Goal: Transaction & Acquisition: Obtain resource

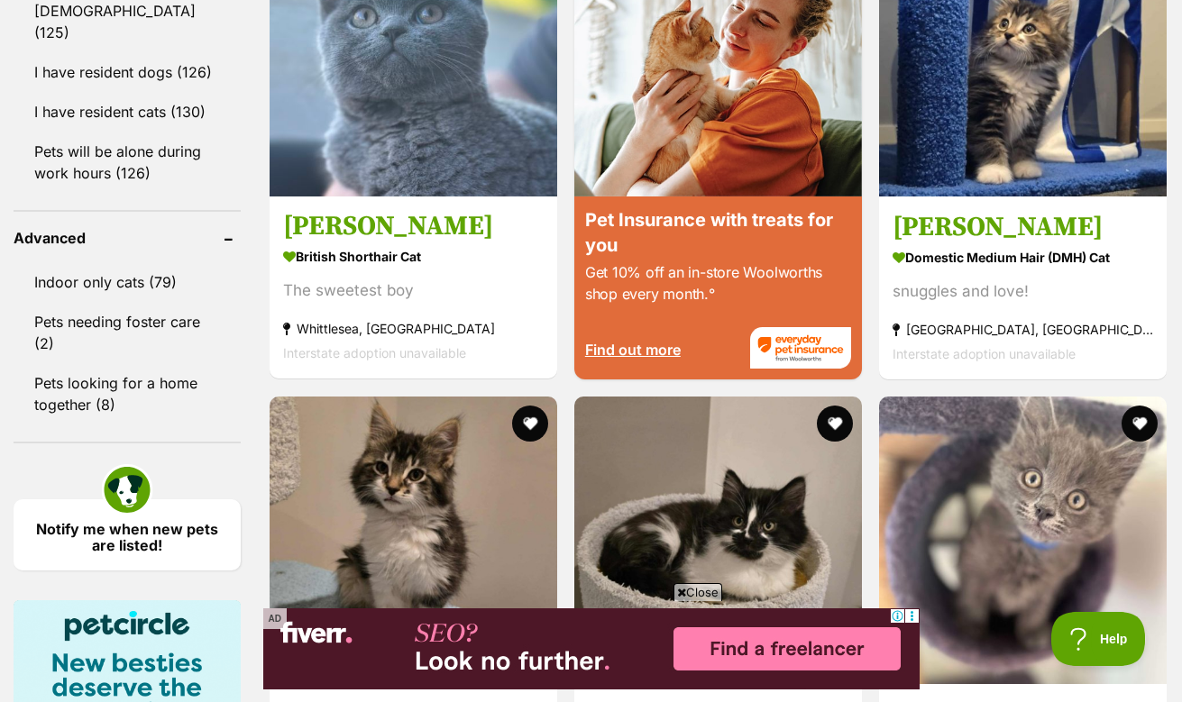
scroll to position [2276, 0]
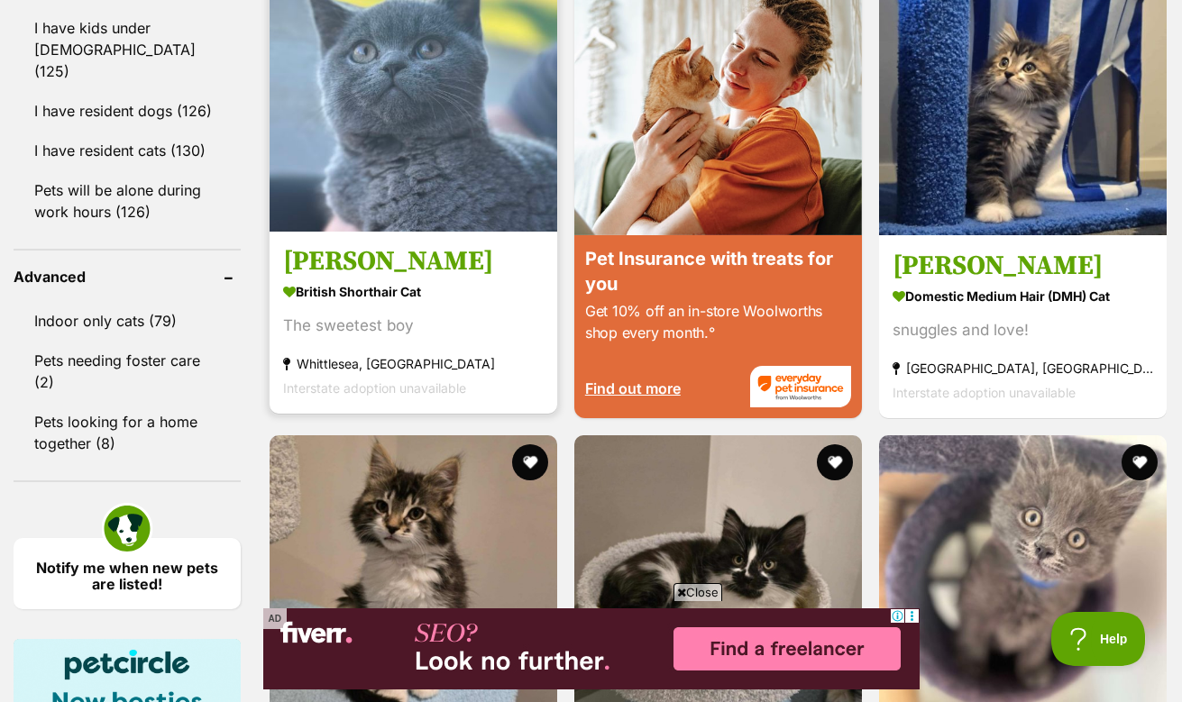
click at [408, 176] on img at bounding box center [414, 88] width 288 height 288
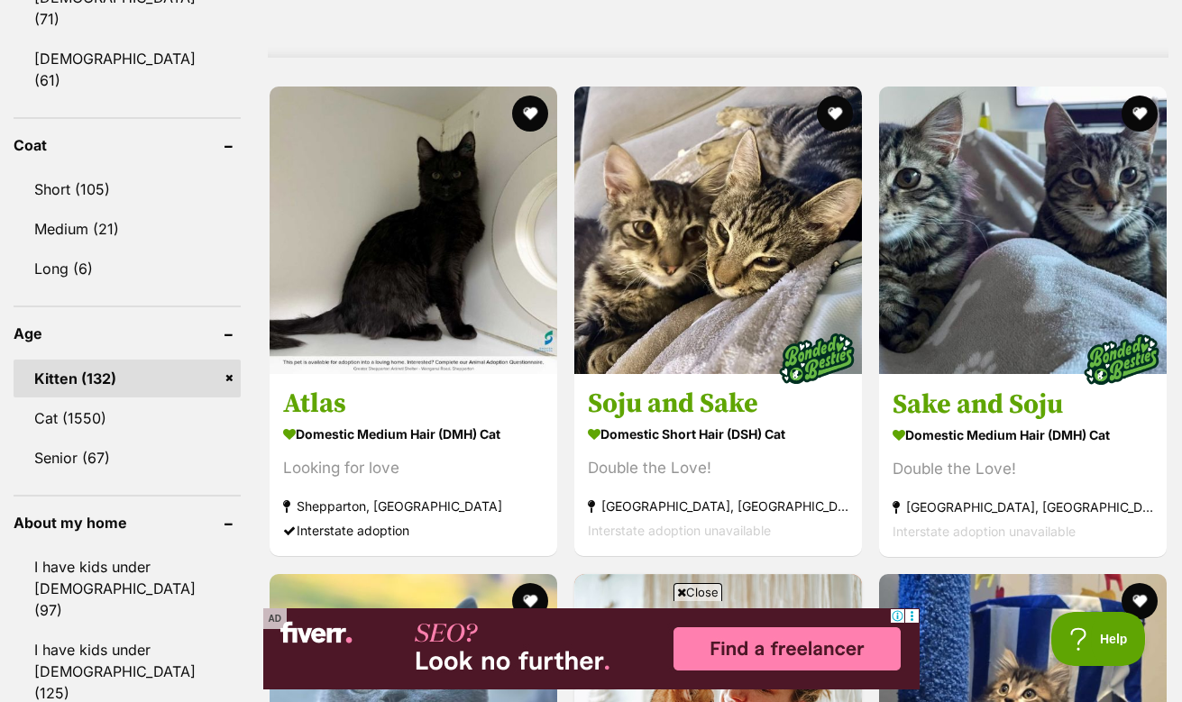
scroll to position [1738, 0]
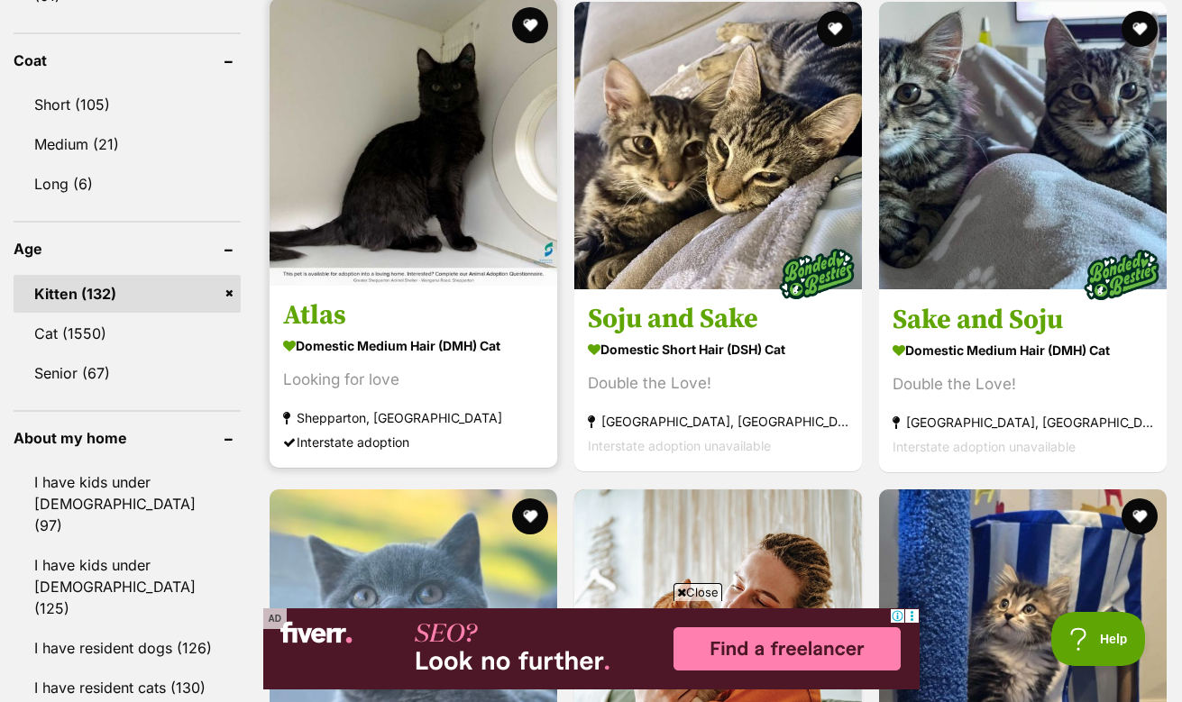
click at [416, 203] on img at bounding box center [414, 142] width 288 height 288
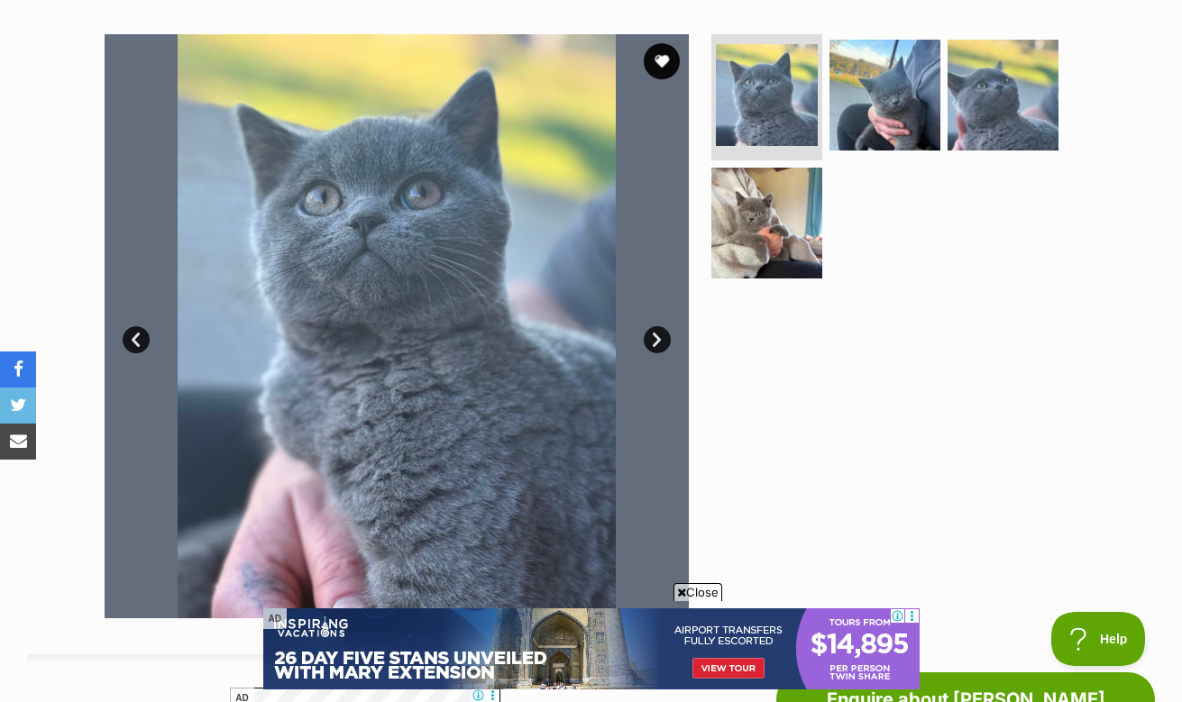
scroll to position [342, 0]
click at [654, 335] on link "Next" at bounding box center [657, 338] width 27 height 27
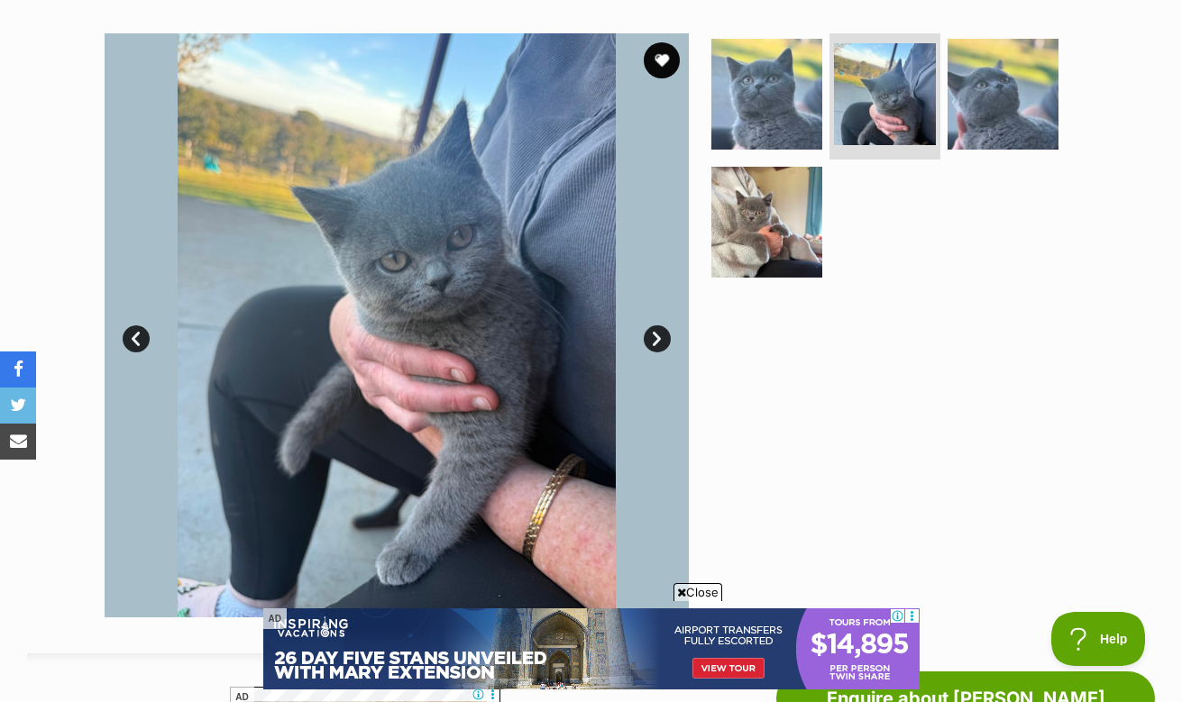
click at [654, 335] on link "Next" at bounding box center [657, 338] width 27 height 27
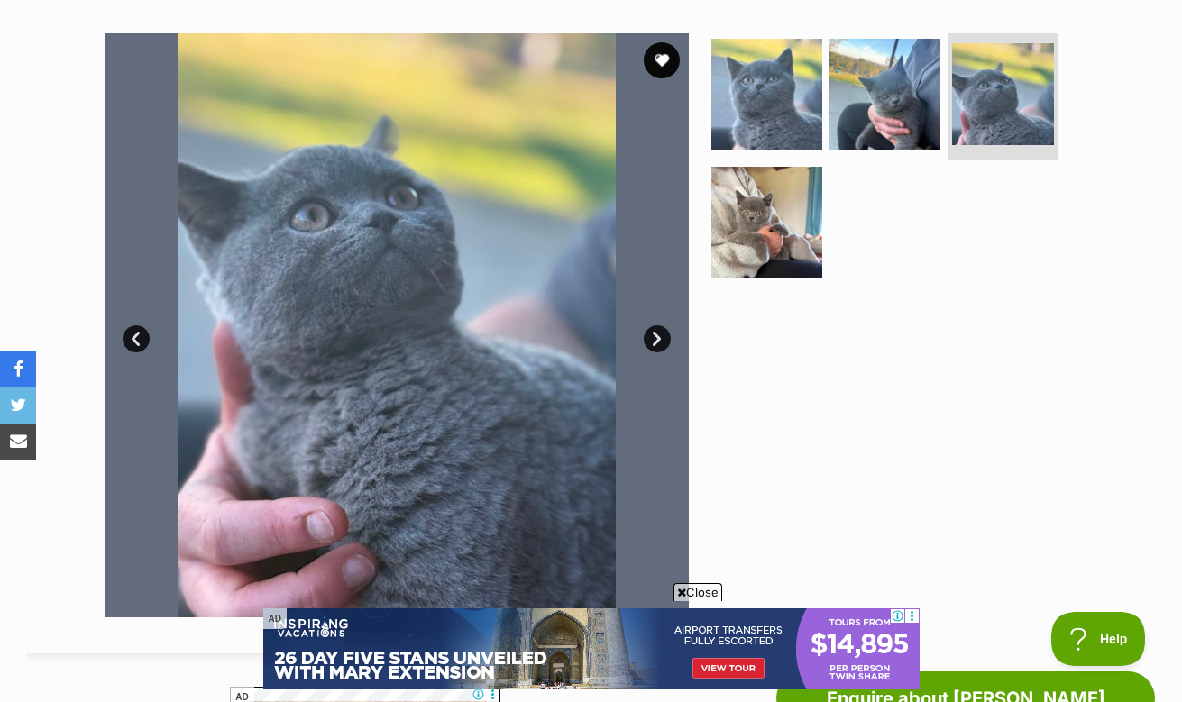
click at [654, 335] on link "Next" at bounding box center [657, 338] width 27 height 27
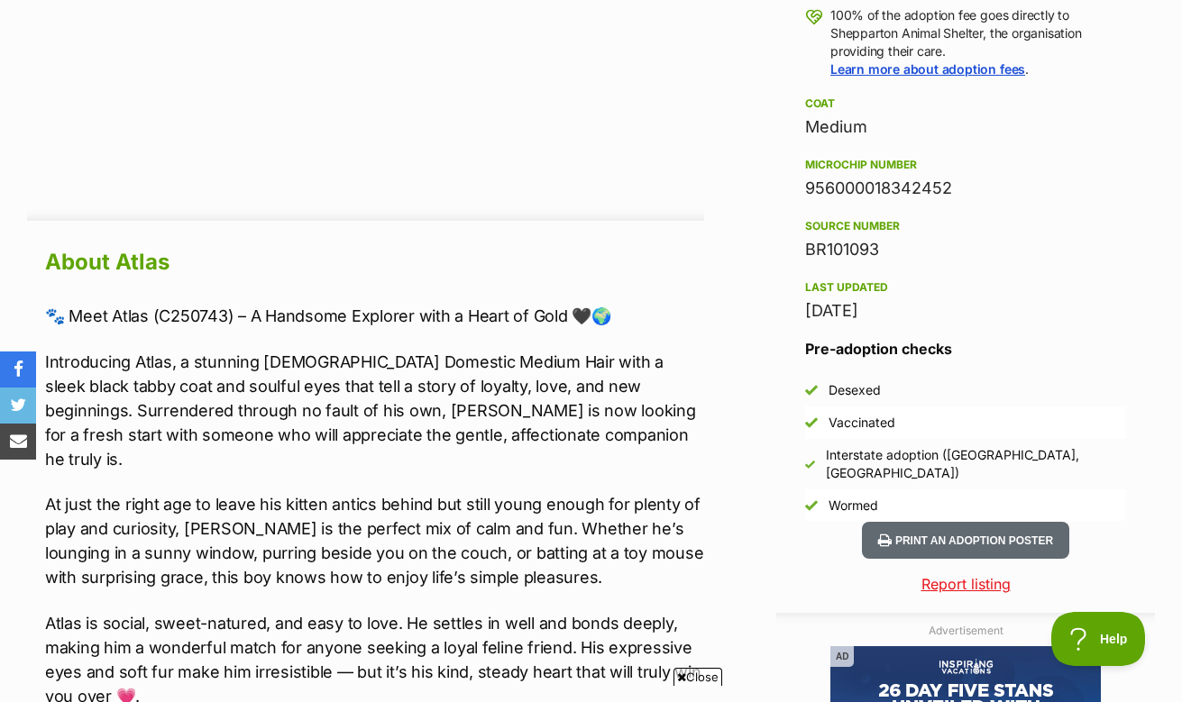
scroll to position [1966, 0]
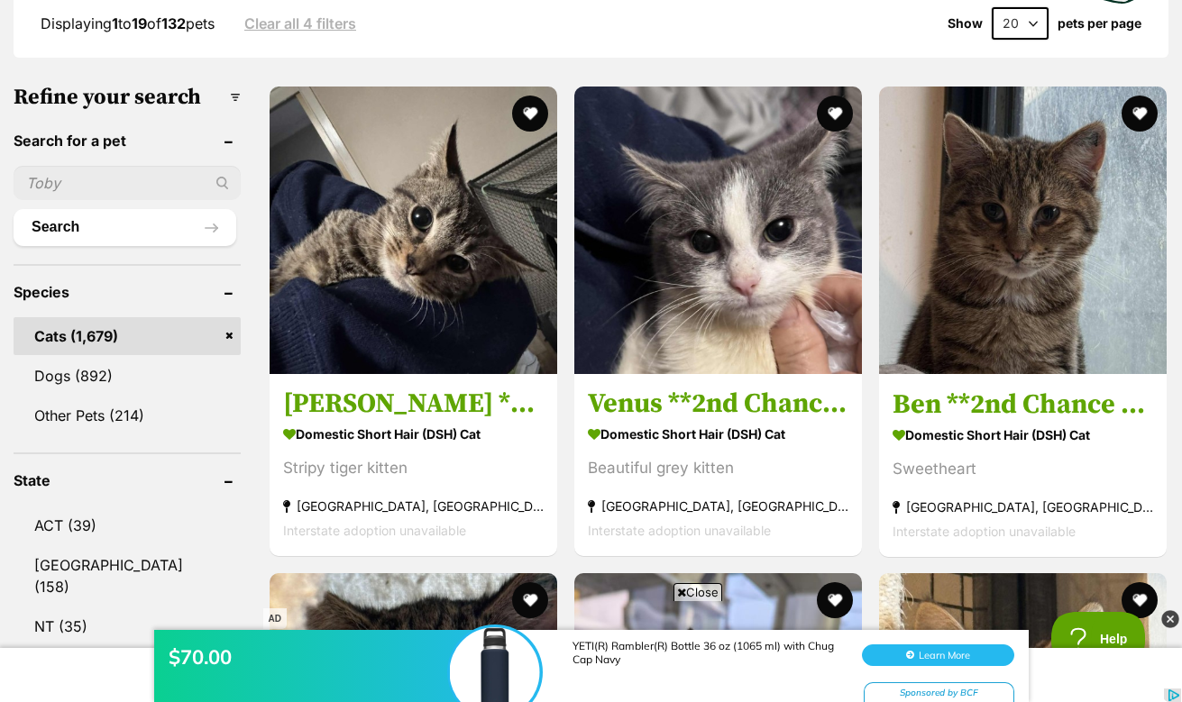
scroll to position [585, 0]
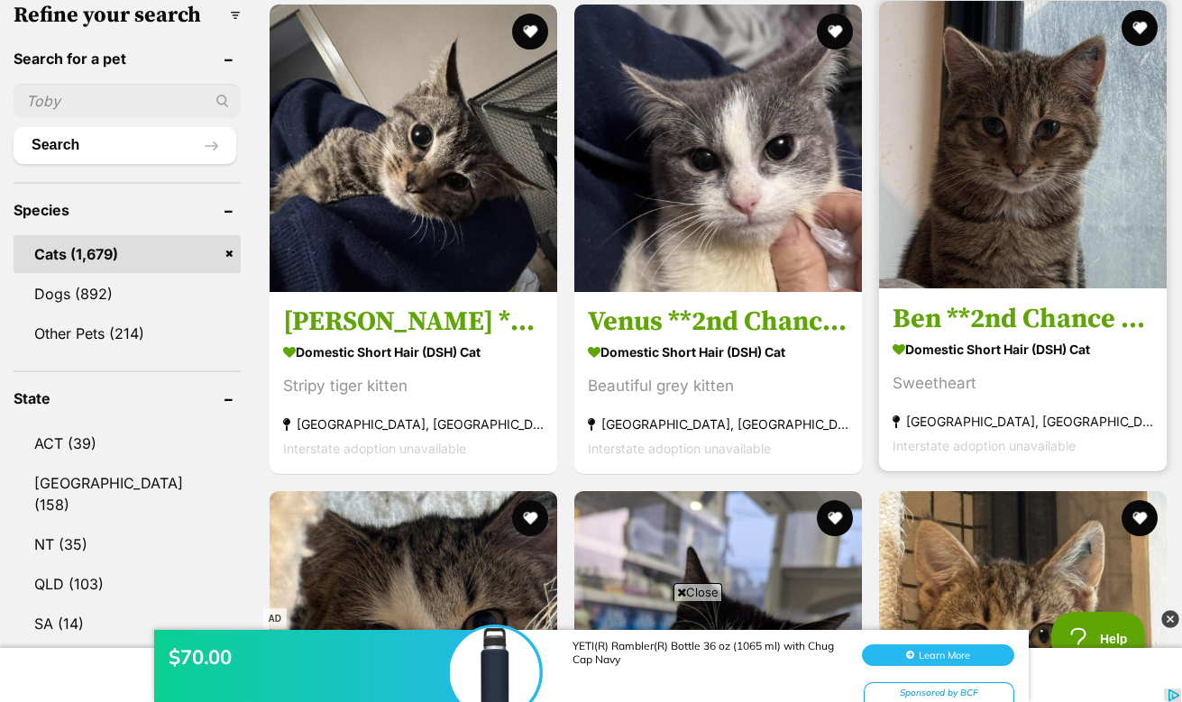
click at [1030, 254] on img at bounding box center [1023, 145] width 288 height 288
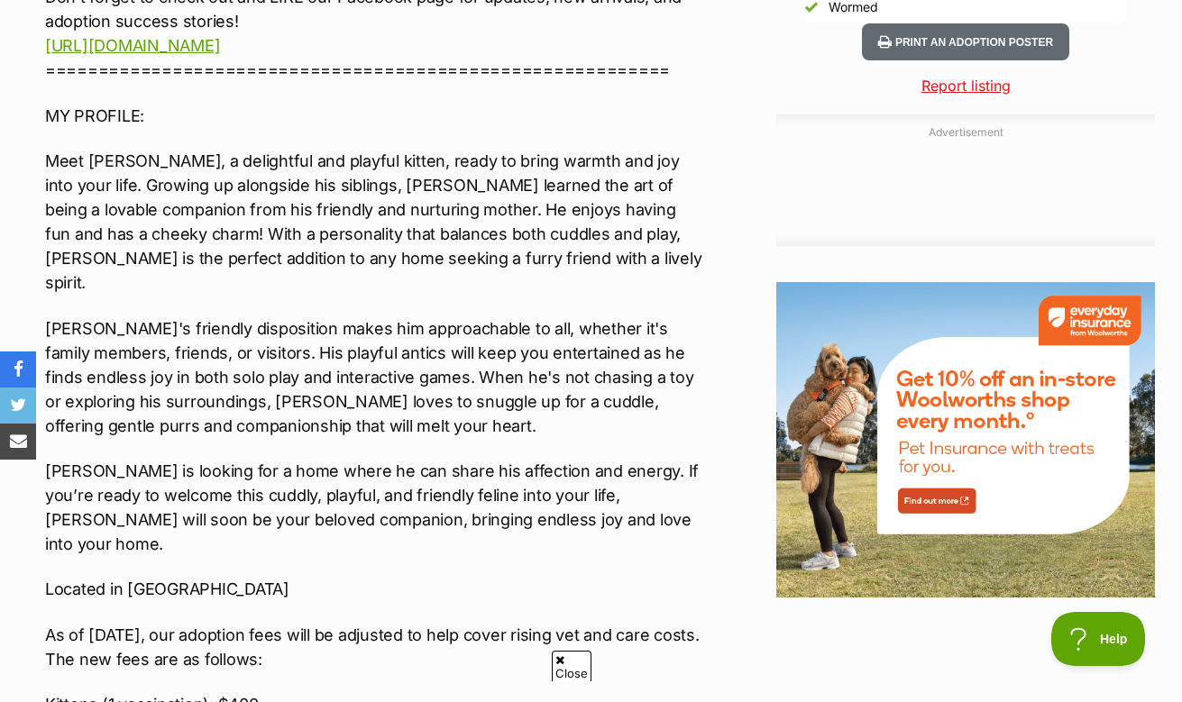
scroll to position [323, 0]
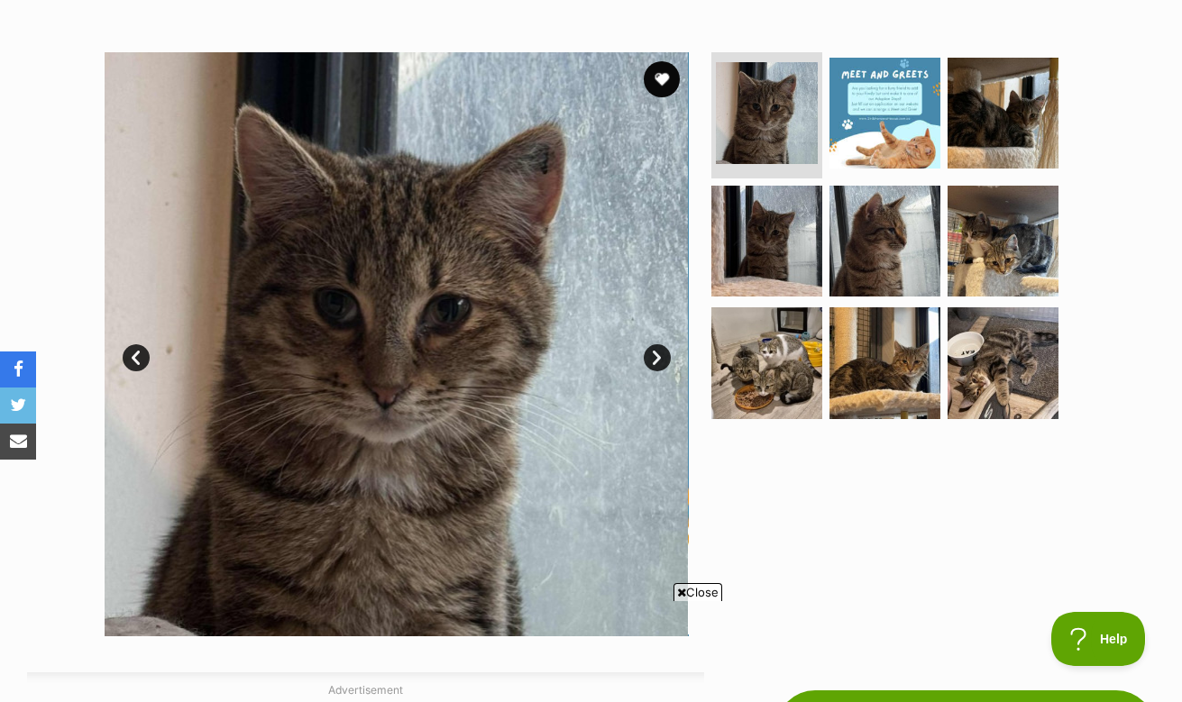
click at [655, 360] on link "Next" at bounding box center [657, 357] width 27 height 27
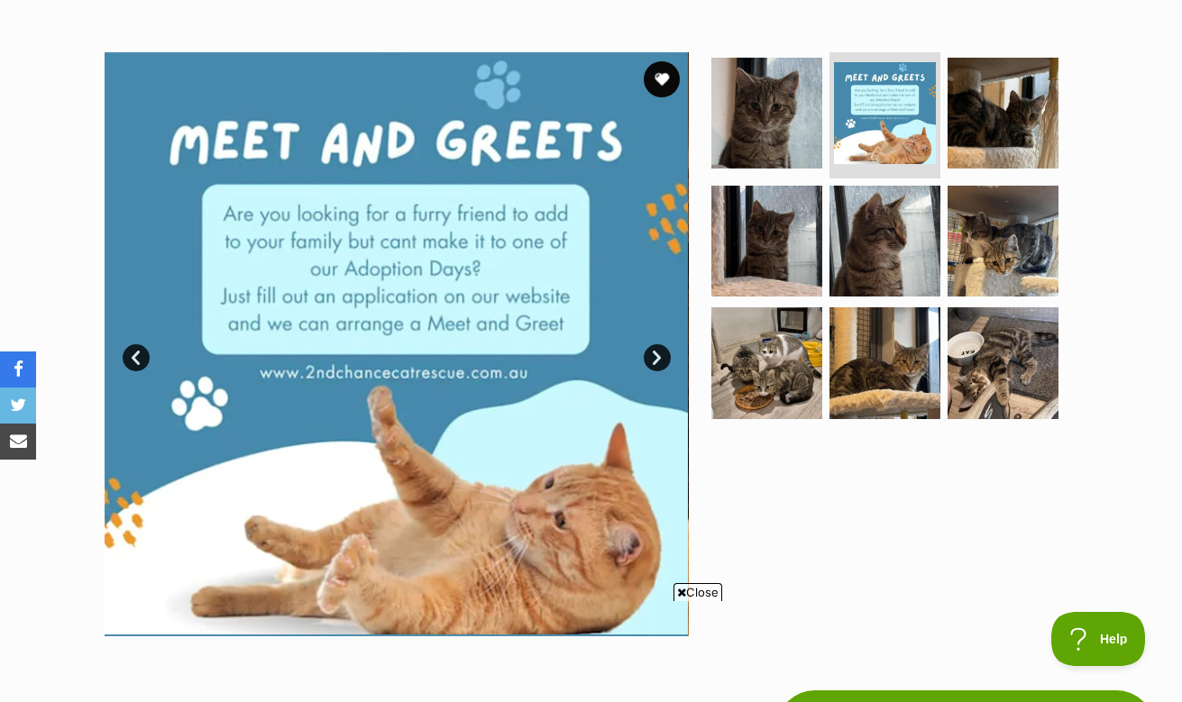
click at [655, 360] on link "Next" at bounding box center [657, 357] width 27 height 27
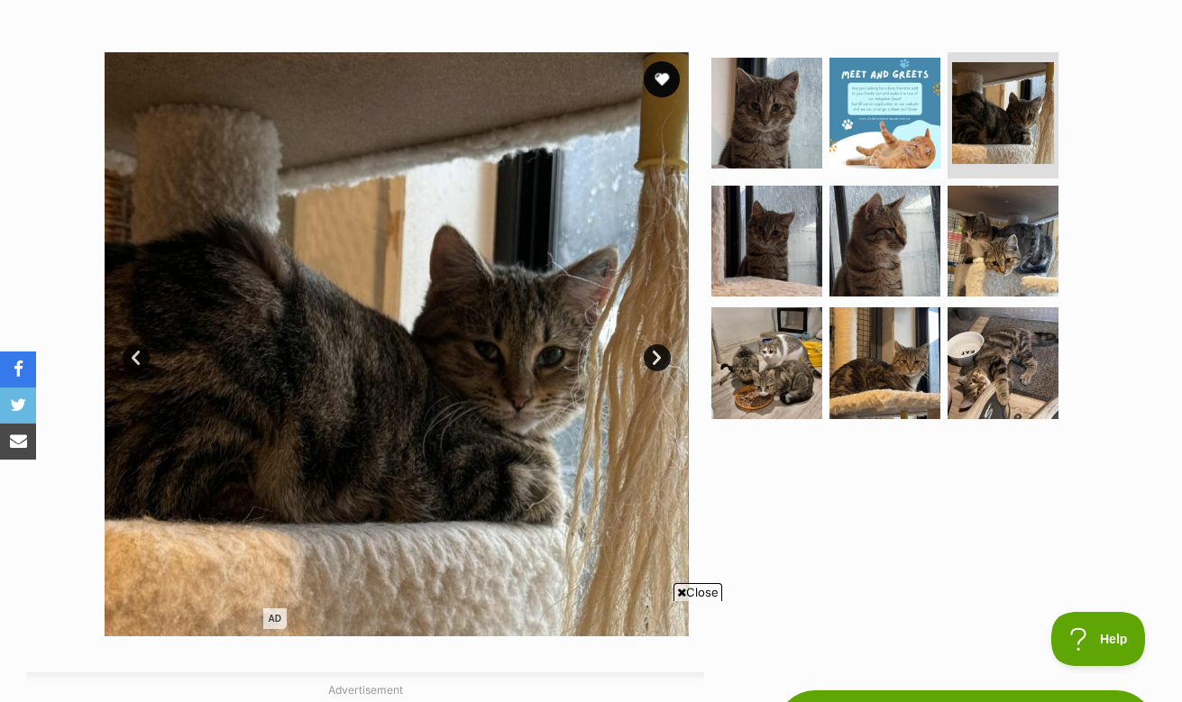
click at [655, 360] on link "Next" at bounding box center [657, 357] width 27 height 27
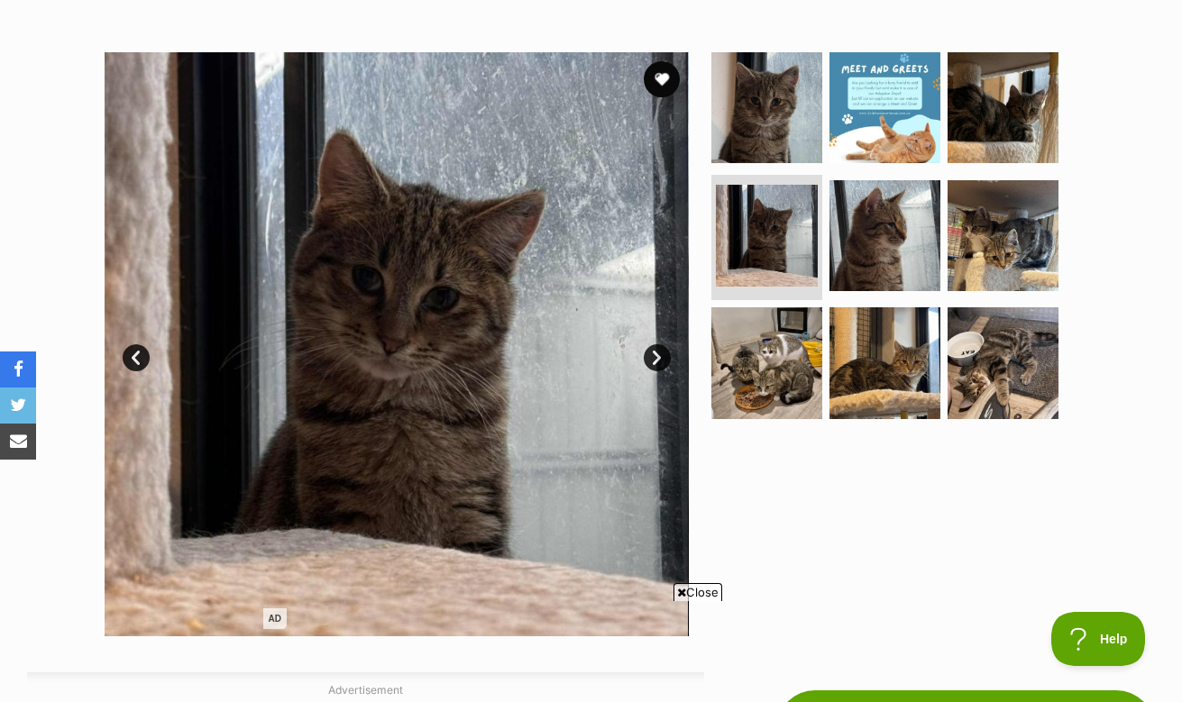
click at [655, 360] on link "Next" at bounding box center [657, 357] width 27 height 27
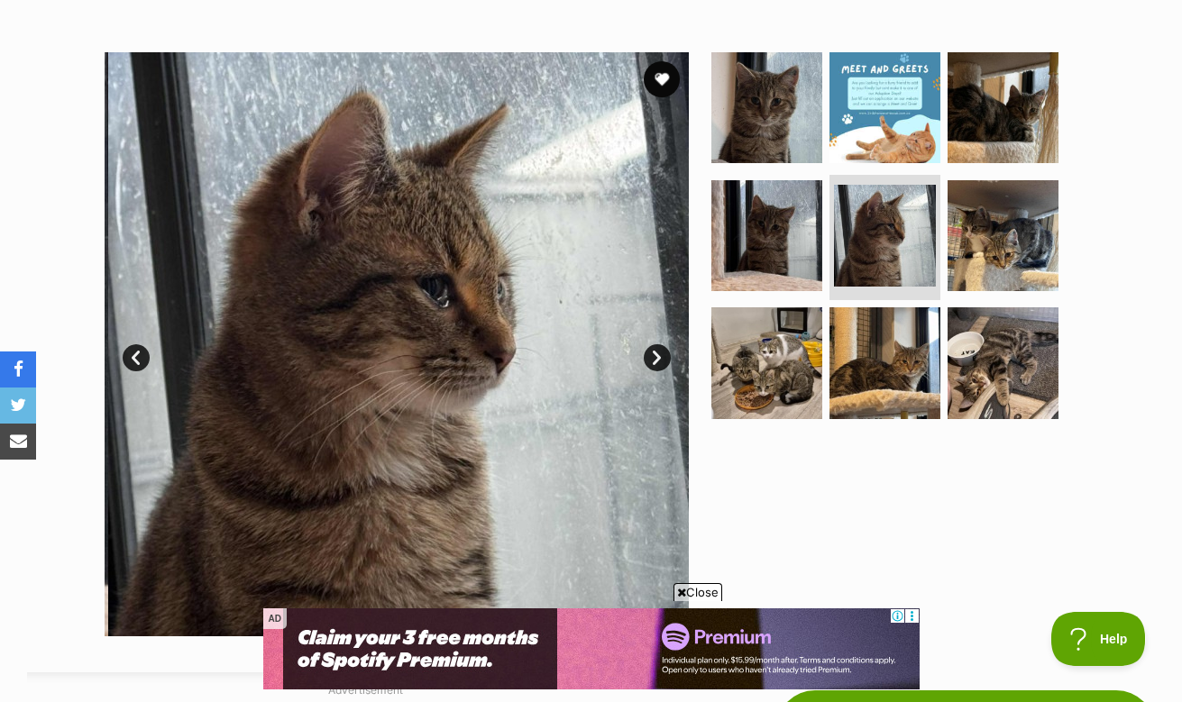
scroll to position [0, 0]
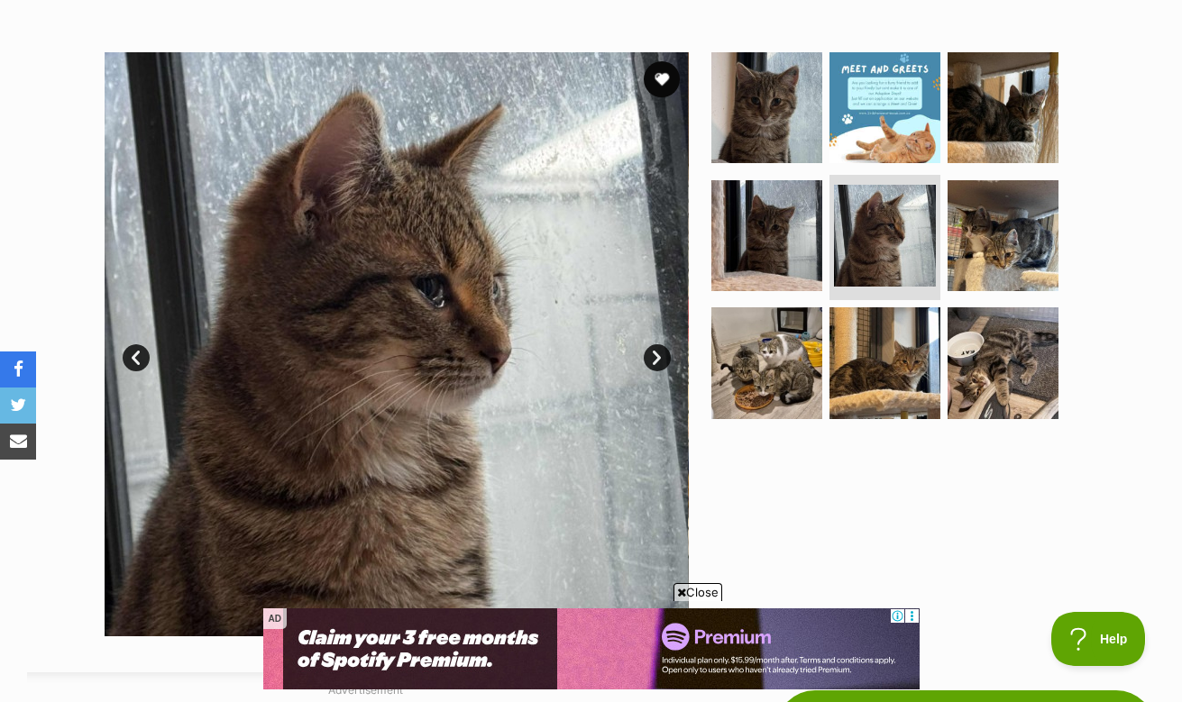
click at [655, 360] on link "Next" at bounding box center [657, 357] width 27 height 27
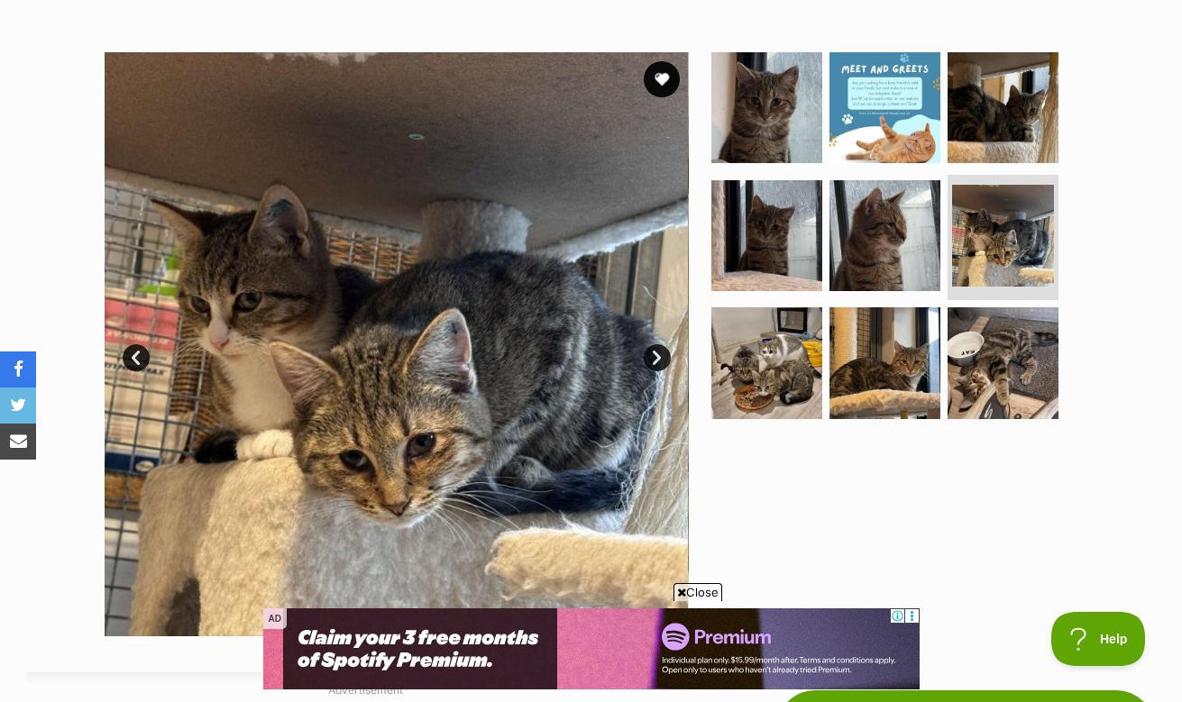
click at [655, 360] on link "Next" at bounding box center [657, 357] width 27 height 27
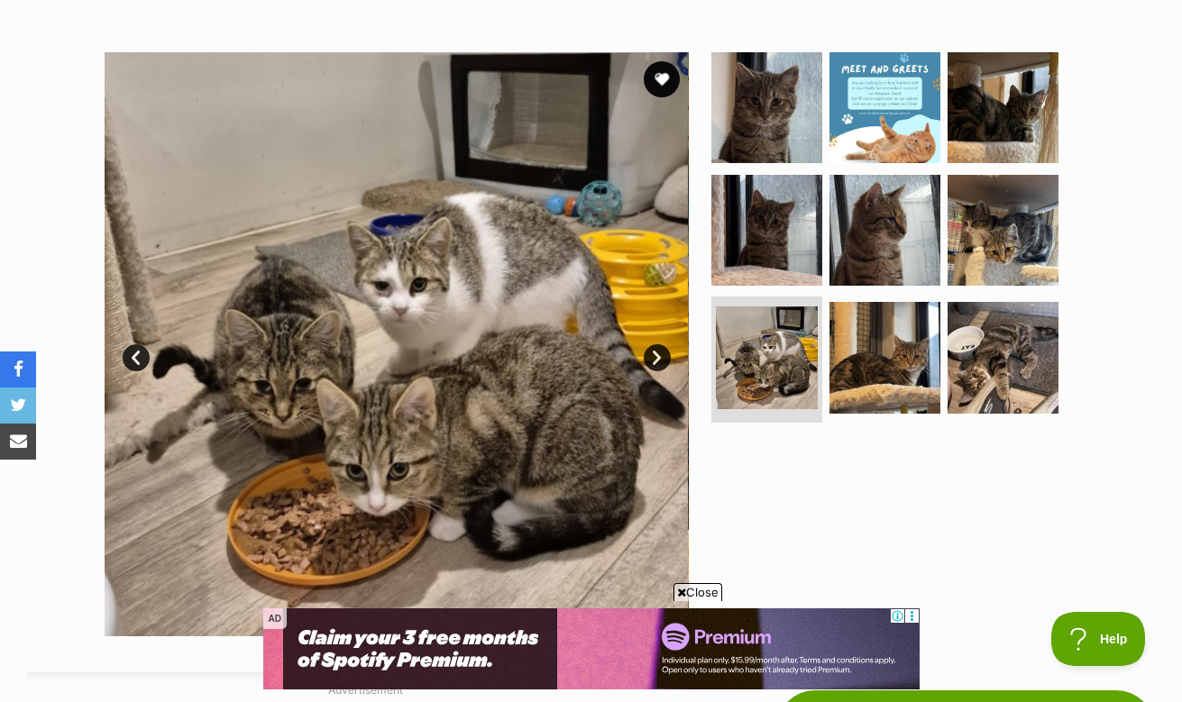
click at [655, 360] on link "Next" at bounding box center [657, 357] width 27 height 27
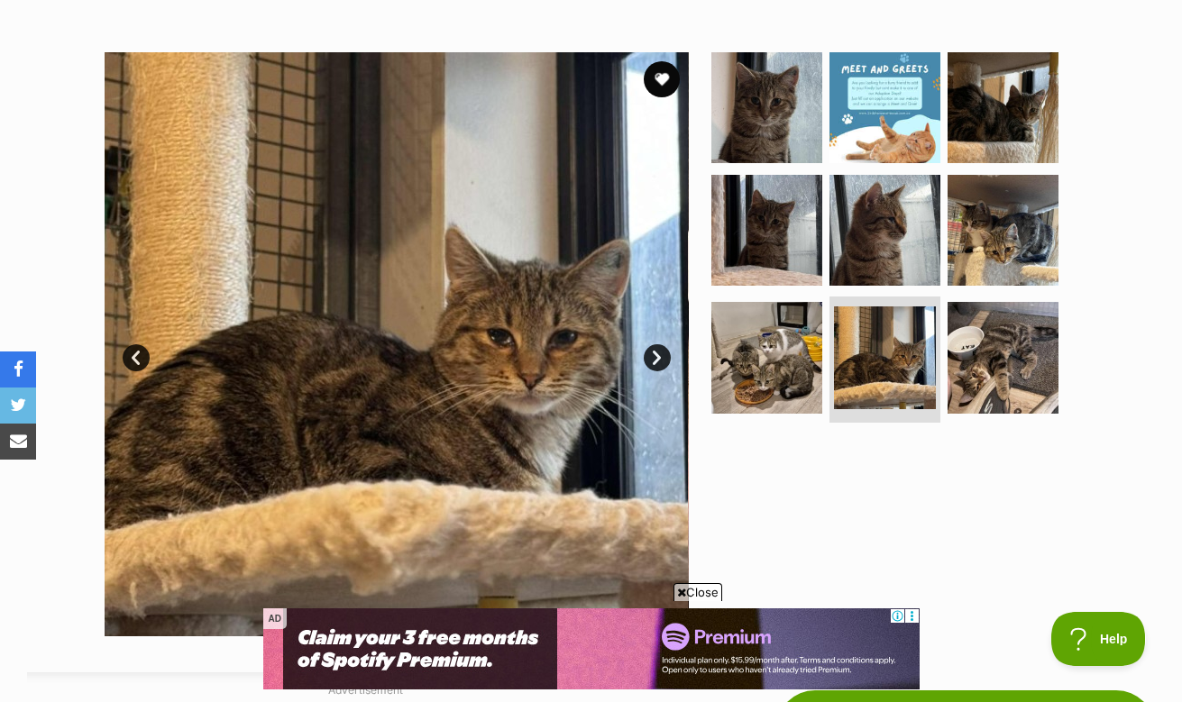
click at [655, 360] on link "Next" at bounding box center [657, 357] width 27 height 27
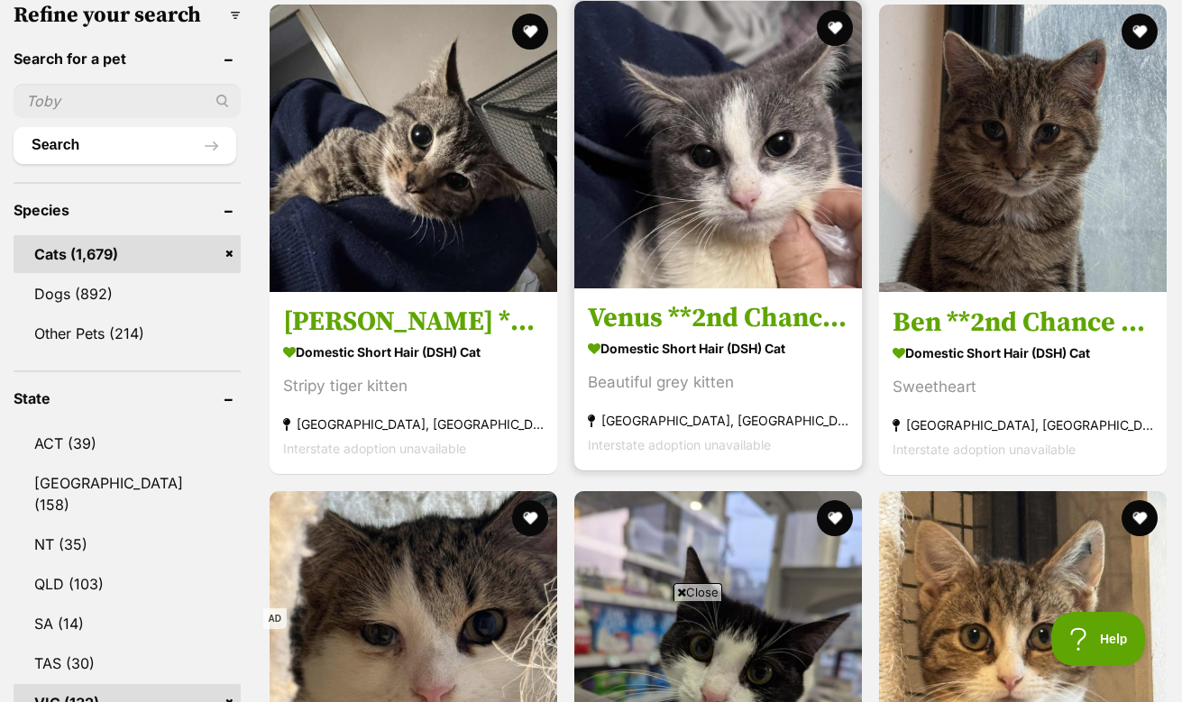
click at [692, 227] on img at bounding box center [718, 145] width 288 height 288
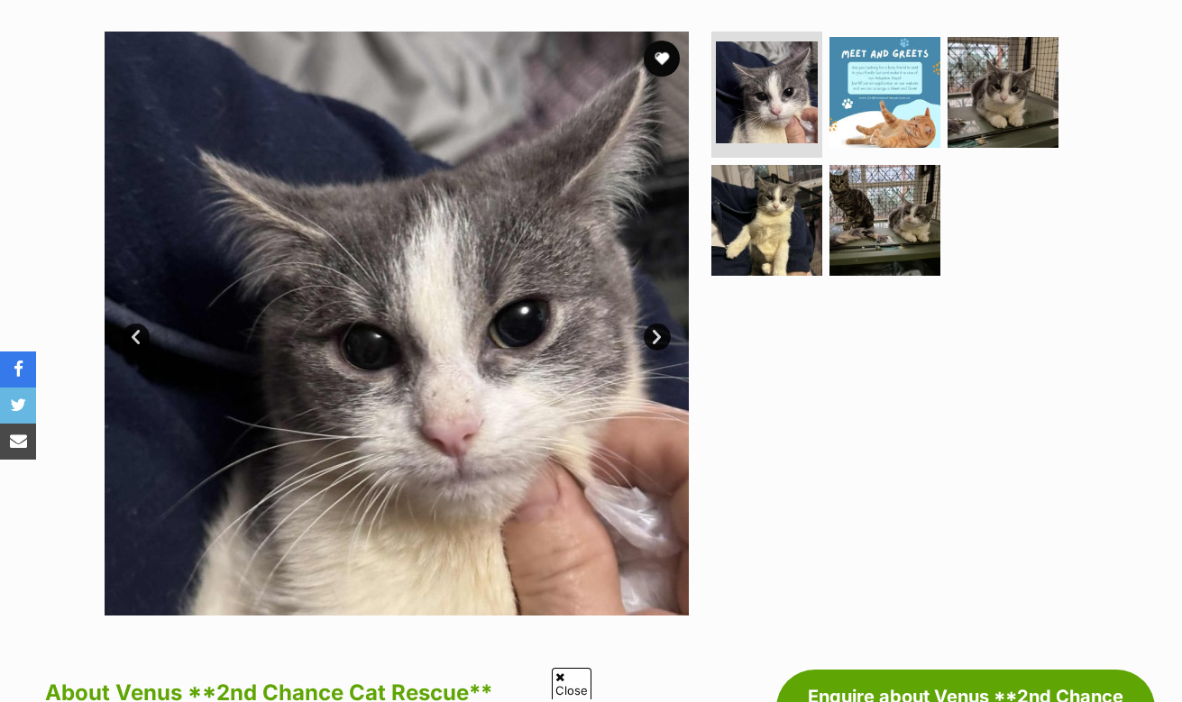
click at [657, 344] on link "Next" at bounding box center [657, 337] width 27 height 27
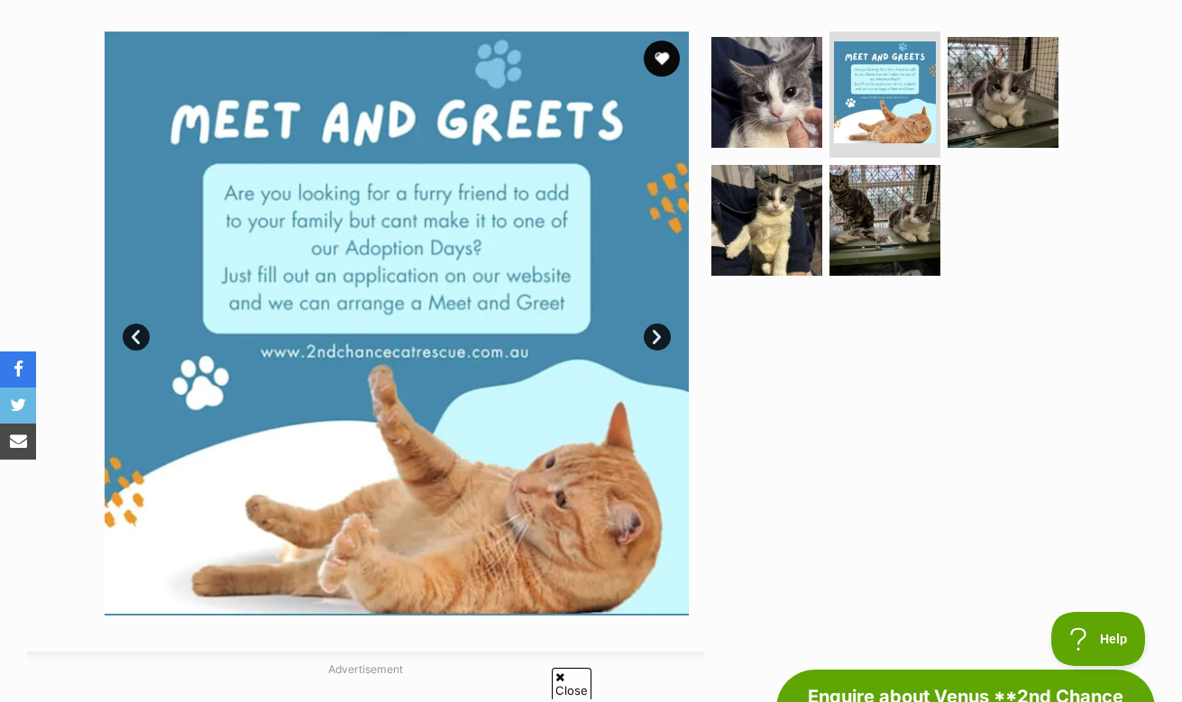
click at [657, 344] on link "Next" at bounding box center [657, 337] width 27 height 27
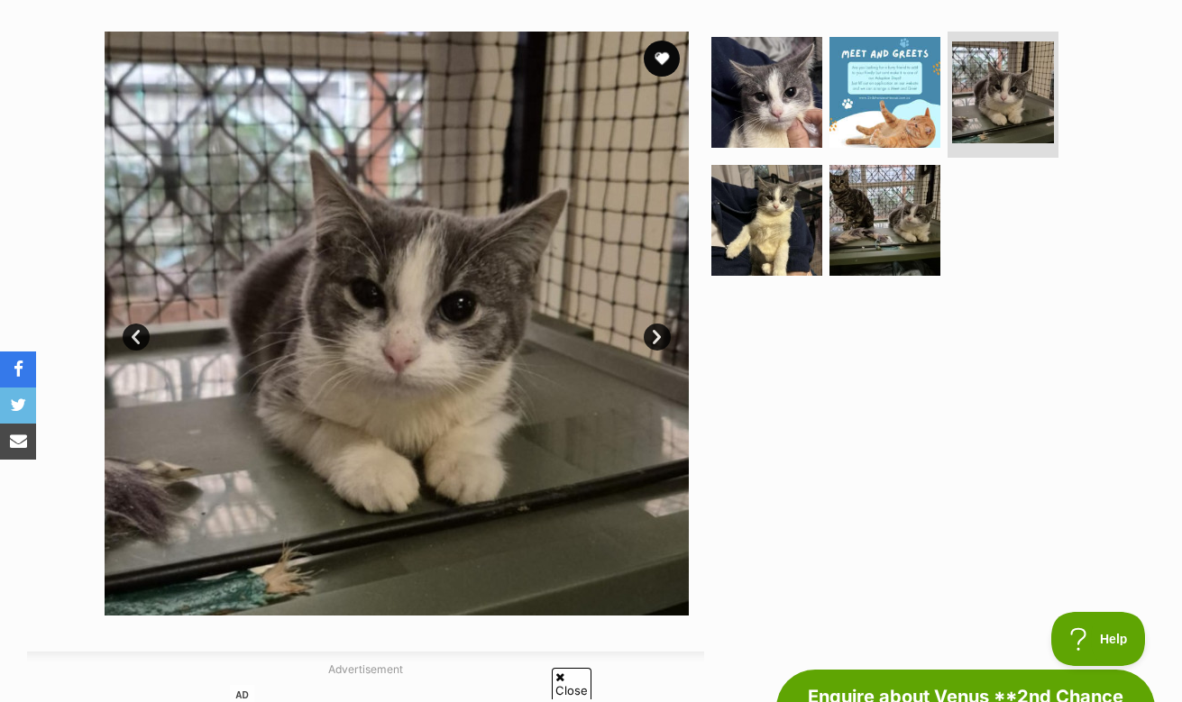
click at [657, 344] on link "Next" at bounding box center [657, 337] width 27 height 27
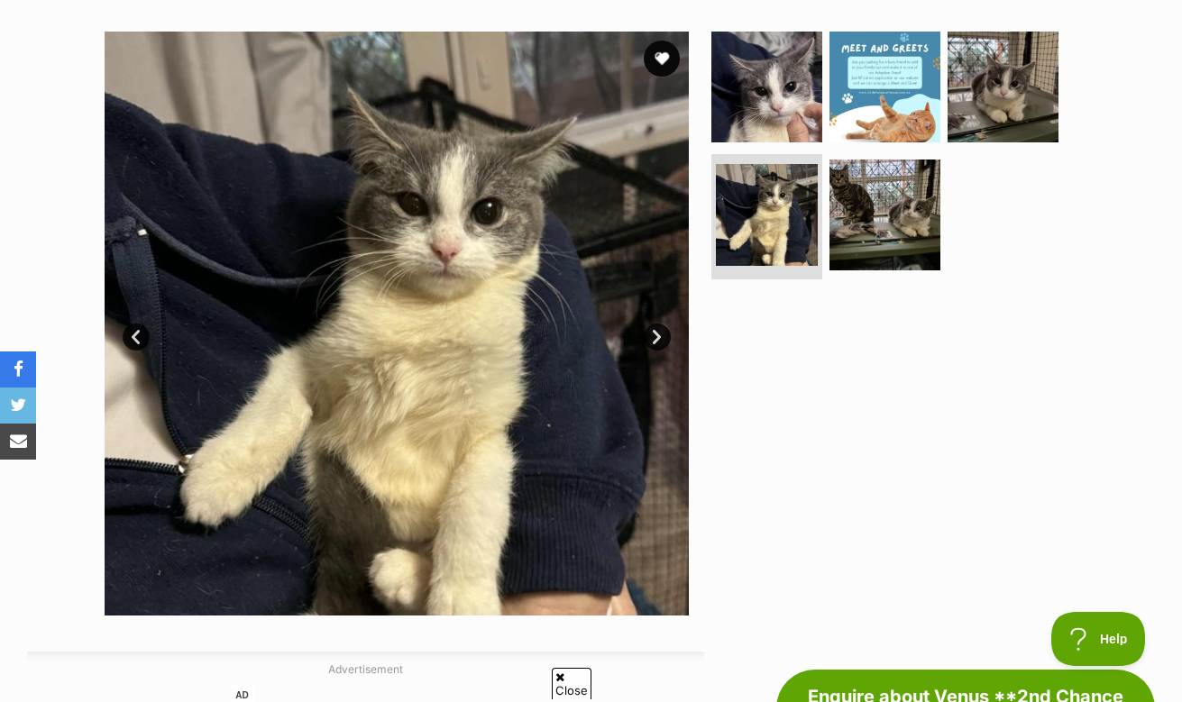
click at [657, 344] on link "Next" at bounding box center [657, 337] width 27 height 27
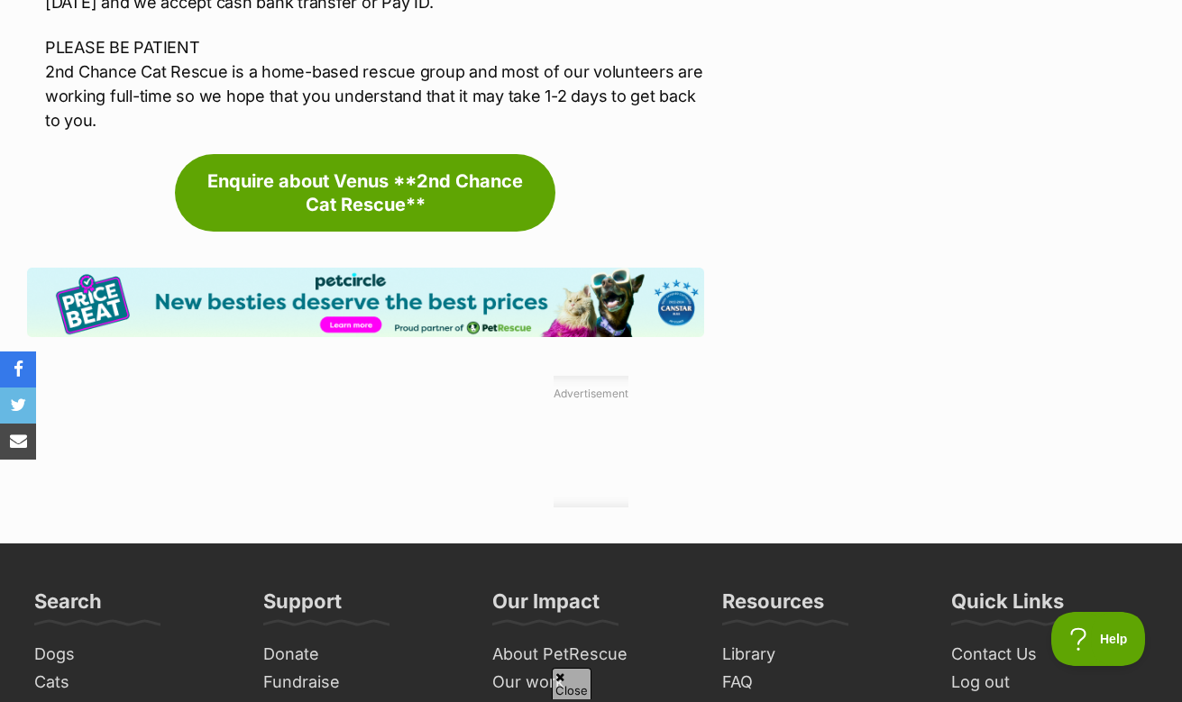
scroll to position [3353, 0]
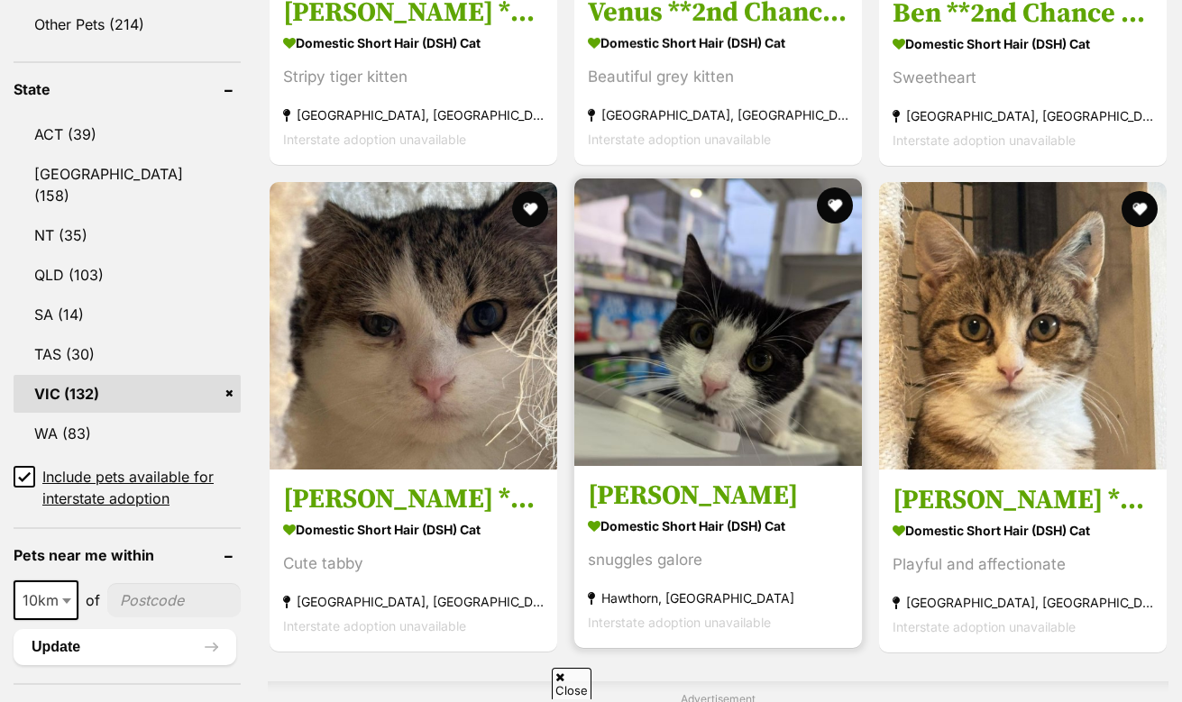
click at [695, 422] on img at bounding box center [718, 323] width 288 height 288
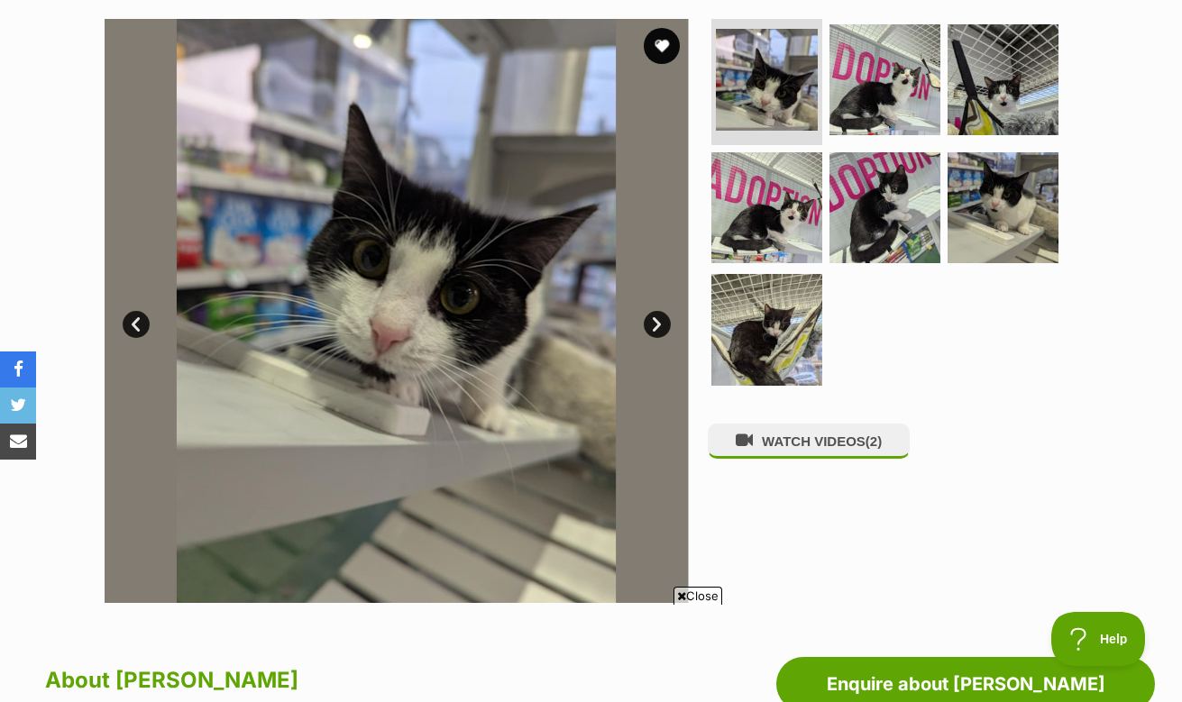
scroll to position [350, 0]
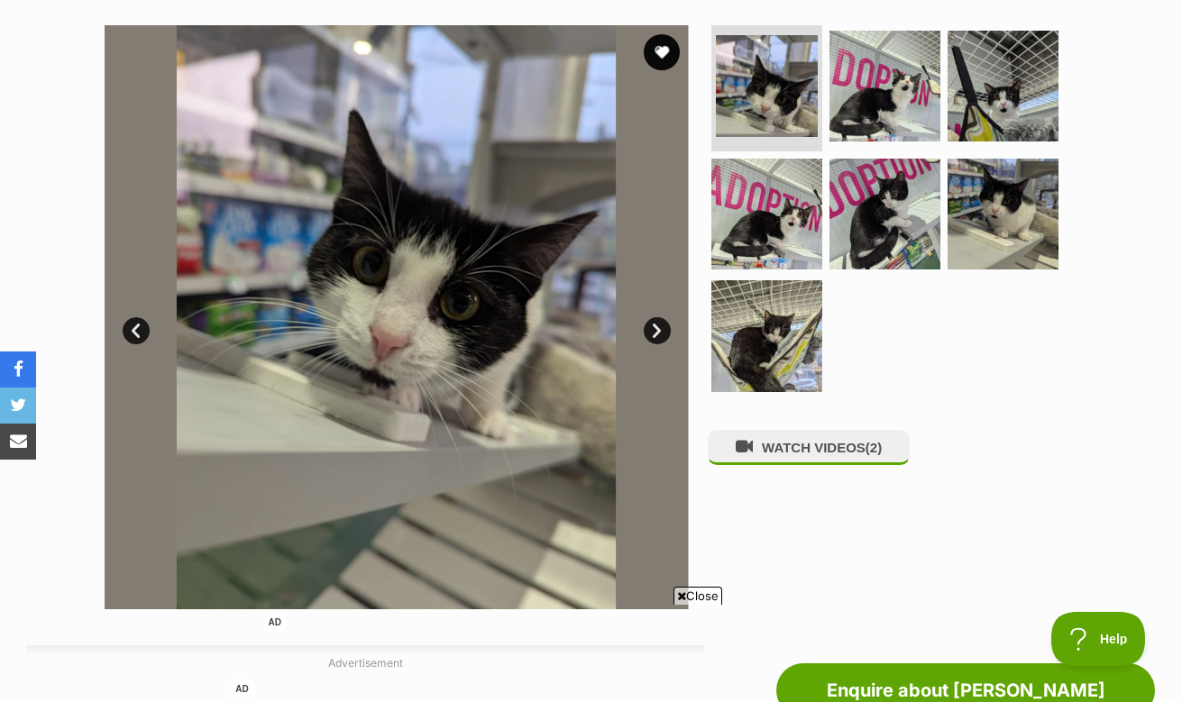
click at [658, 324] on link "Next" at bounding box center [657, 330] width 27 height 27
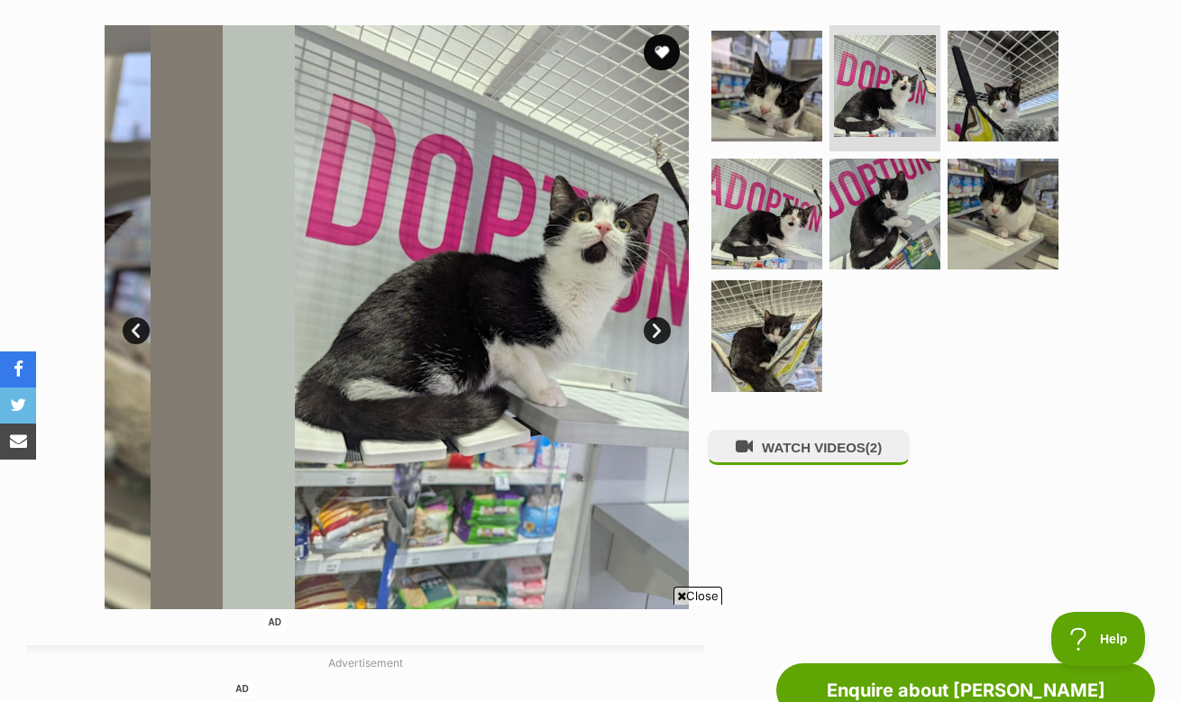
click at [658, 324] on link "Next" at bounding box center [657, 330] width 27 height 27
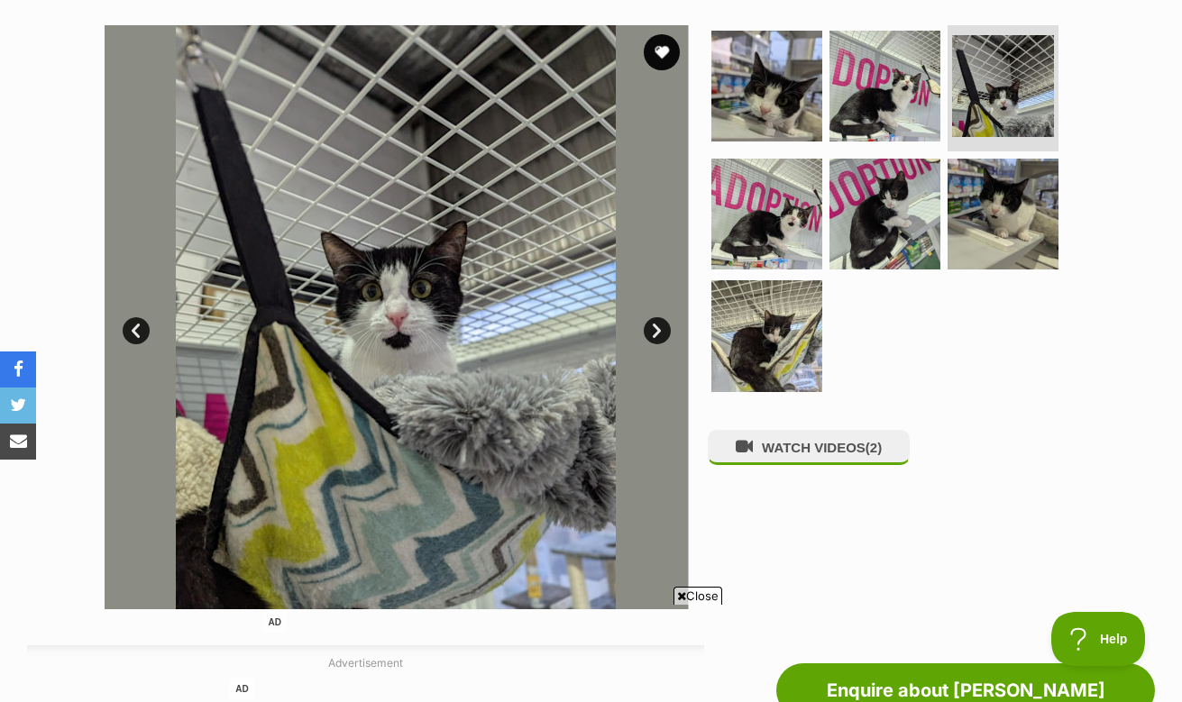
click at [658, 324] on link "Next" at bounding box center [657, 330] width 27 height 27
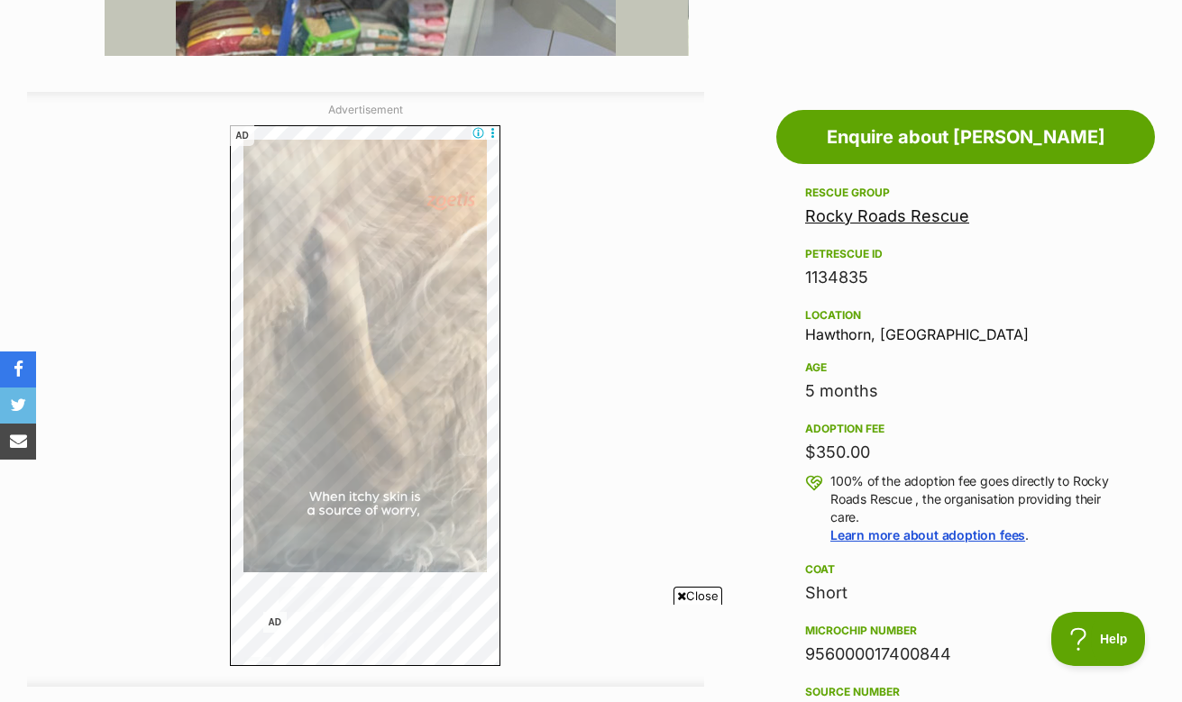
scroll to position [0, 0]
